Goal: Navigation & Orientation: Find specific page/section

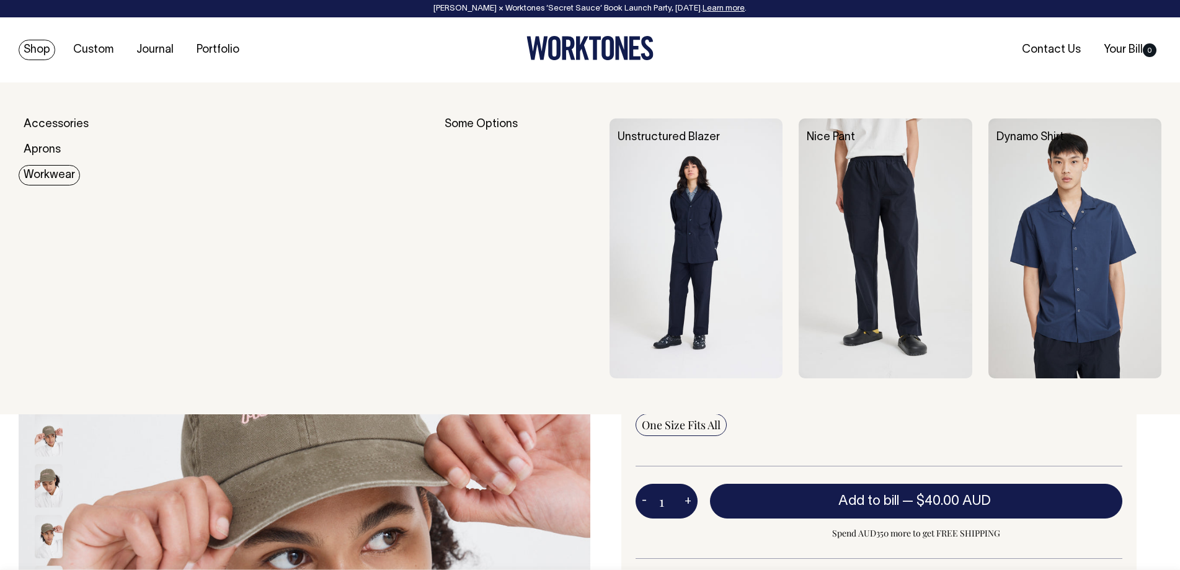
click at [48, 172] on link "Workwear" at bounding box center [49, 175] width 61 height 20
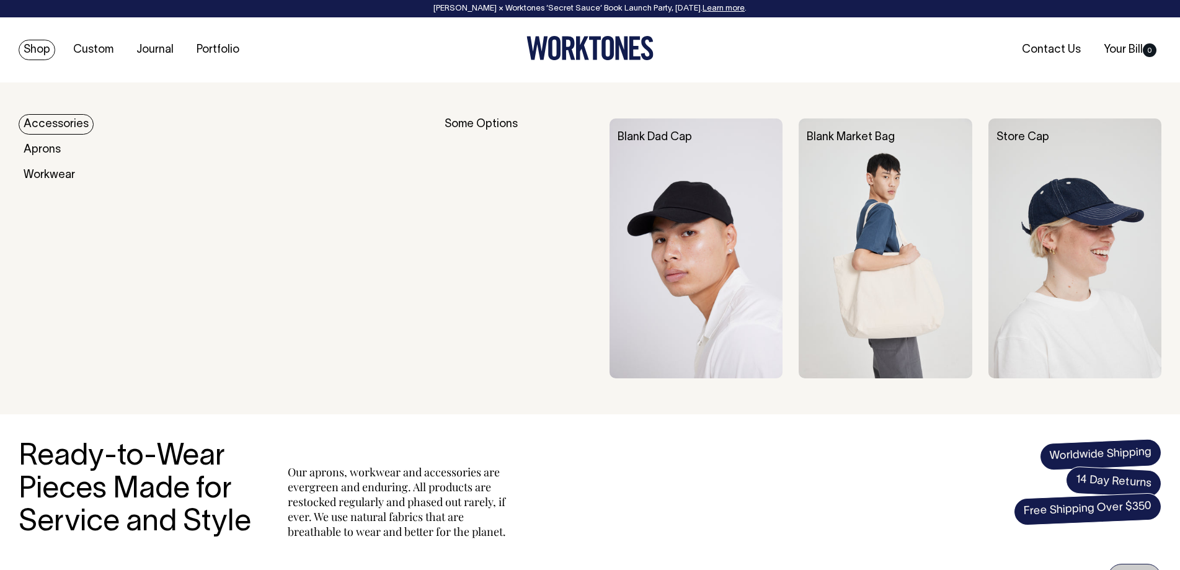
click at [69, 128] on link "Accessories" at bounding box center [56, 124] width 75 height 20
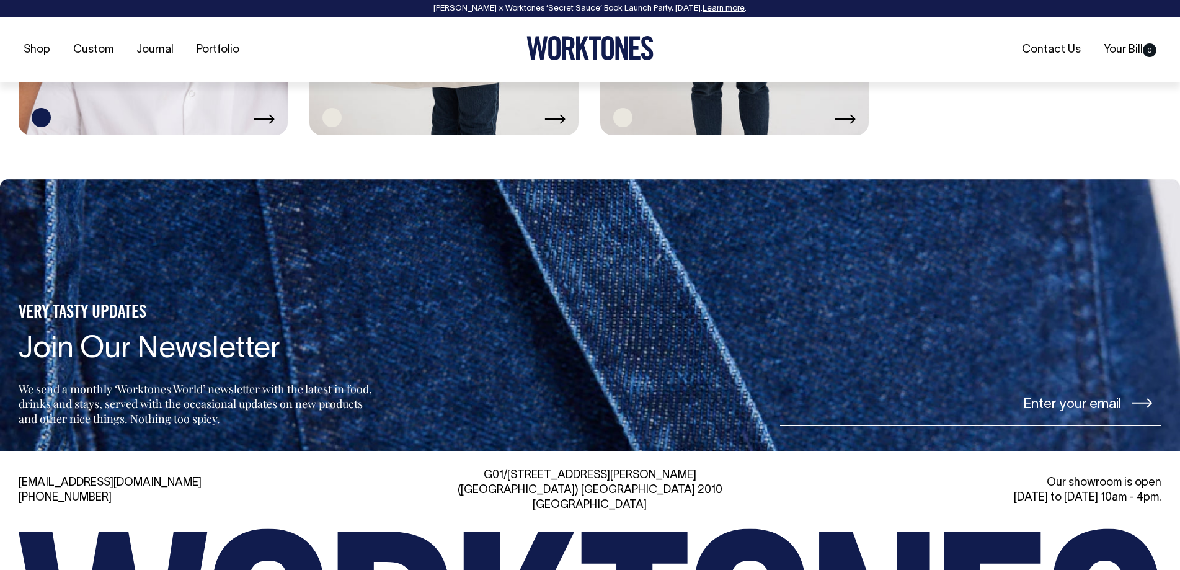
scroll to position [1736, 0]
